Goal: Find specific page/section

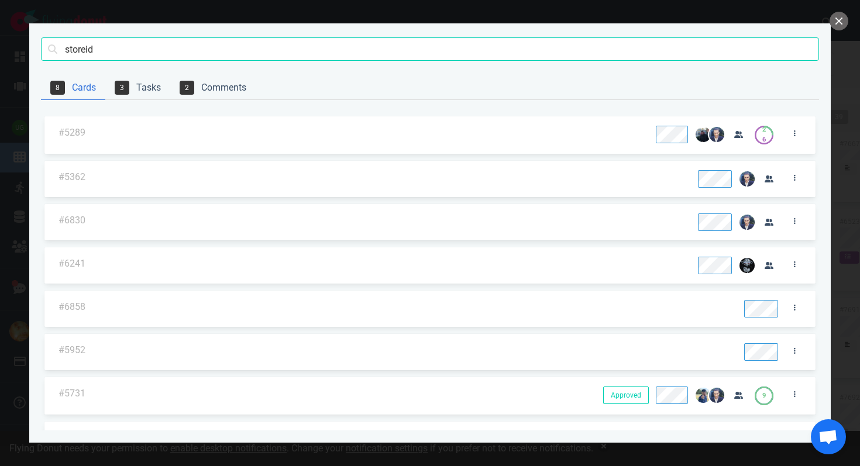
click at [560, 47] on input "storeid" at bounding box center [430, 48] width 778 height 23
type input "lamarquise"
click button "Search" at bounding box center [0, 0] width 0 height 0
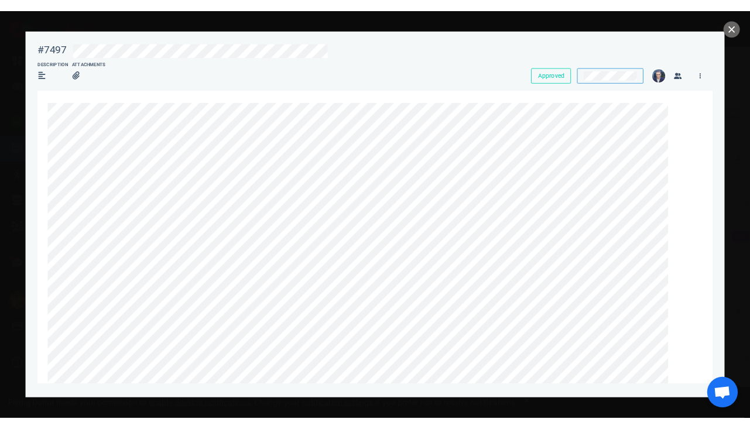
scroll to position [312, 0]
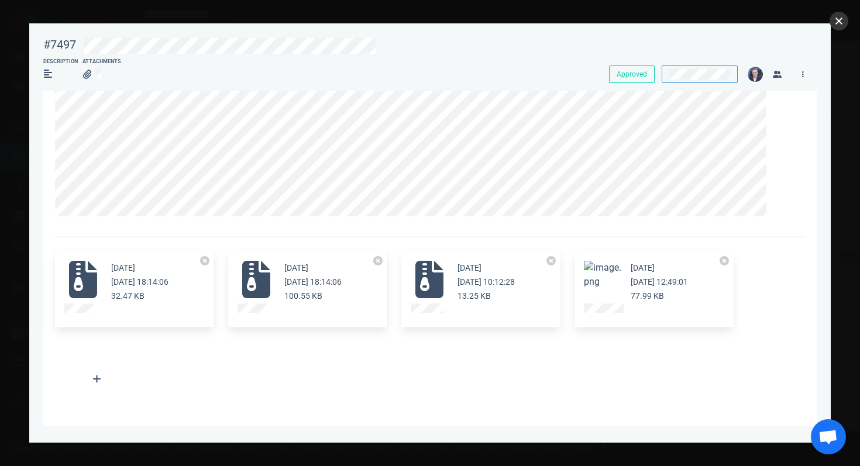
click at [833, 23] on button "close" at bounding box center [839, 21] width 19 height 19
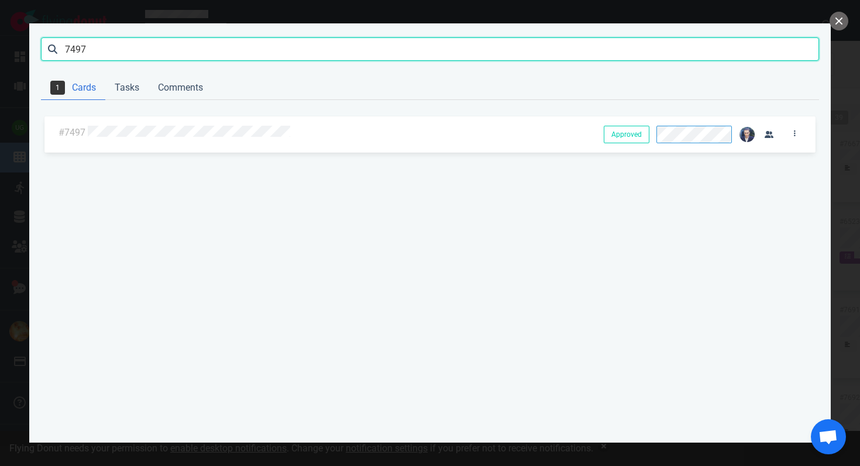
click at [156, 45] on input "7497" at bounding box center [430, 48] width 778 height 23
type input "[PERSON_NAME]"
click button "Search" at bounding box center [0, 0] width 0 height 0
